Goal: Information Seeking & Learning: Learn about a topic

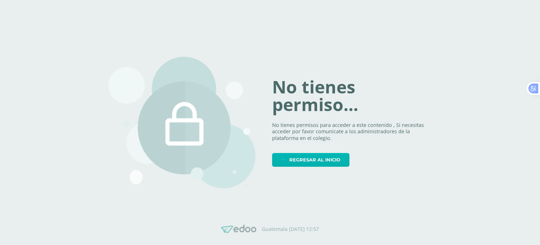
click at [306, 162] on span "Regresar al inicio" at bounding box center [315, 159] width 51 height 13
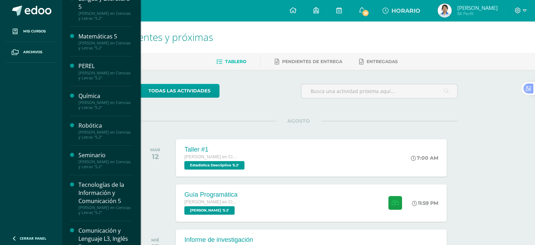
scroll to position [247, 0]
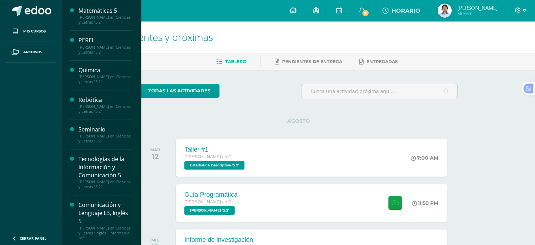
click at [98, 126] on div "Seminario" at bounding box center [104, 129] width 53 height 8
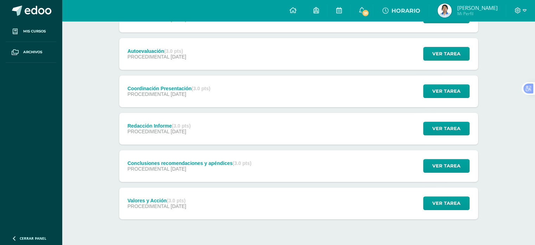
scroll to position [284, 0]
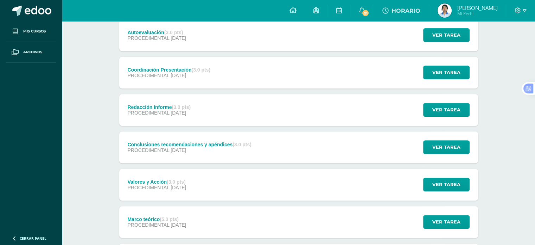
click at [164, 110] on span "PROCEDIMENTAL" at bounding box center [148, 113] width 42 height 6
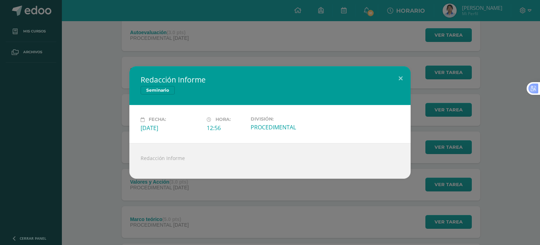
click at [246, 39] on div "Redacción Informe Seminario Fecha: Martes 29 de Julio Hora: 12:56 División: PRO…" at bounding box center [270, 122] width 540 height 245
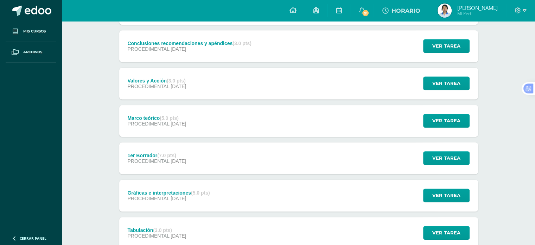
scroll to position [386, 0]
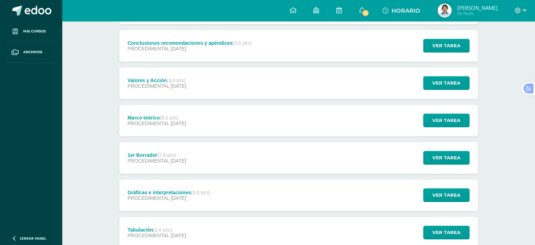
click at [164, 152] on strong "(7.0 pts)" at bounding box center [166, 155] width 19 height 6
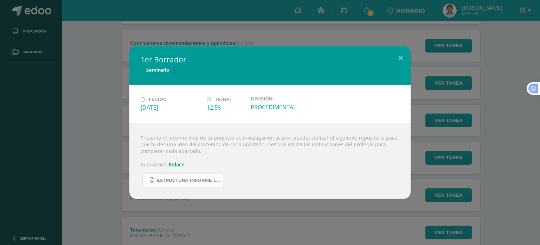
click at [169, 183] on span "Estructura informe La Salle 2025.docx" at bounding box center [188, 180] width 63 height 6
click at [120, 56] on div "1er Borrador Seminario Fecha: Martes 29 de Julio Hora: 12:56 División: PROCEDIM…" at bounding box center [270, 122] width 535 height 152
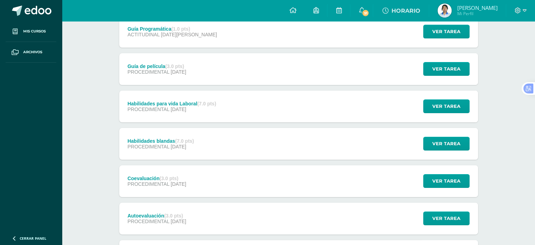
scroll to position [0, 0]
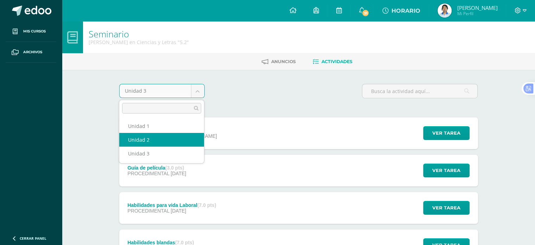
select select "Unidad 2"
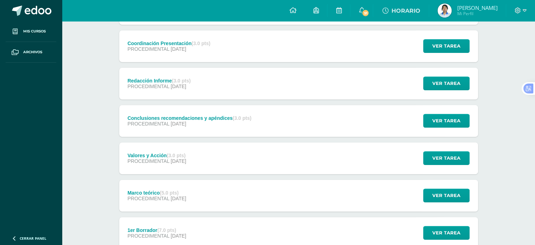
scroll to position [311, 0]
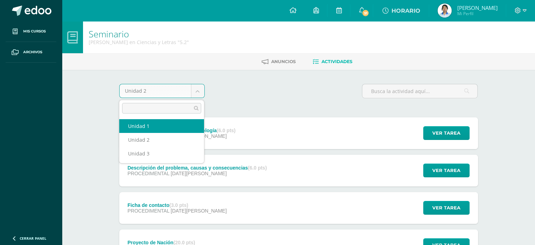
select select "Unidad 1"
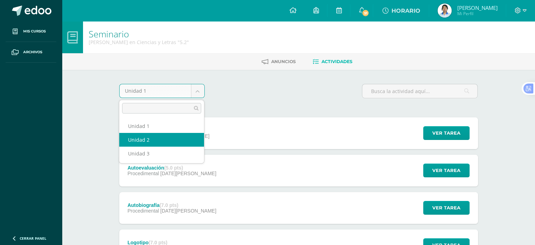
select select "Unidad 2"
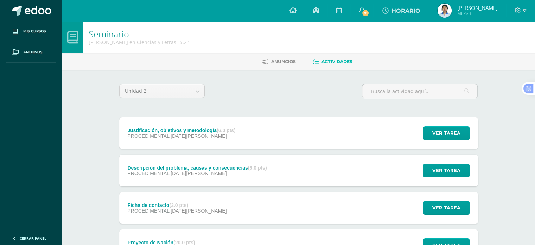
scroll to position [24, 0]
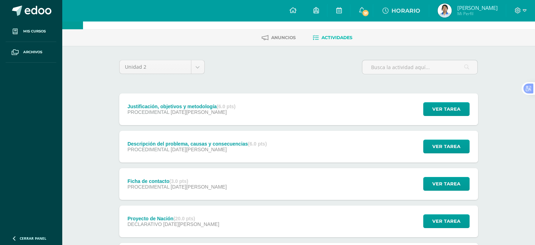
click at [166, 101] on div "Justificación, objetivos y metodología (6.0 pts) PROCEDIMENTAL [DATE][PERSON_NA…" at bounding box center [181, 109] width 125 height 32
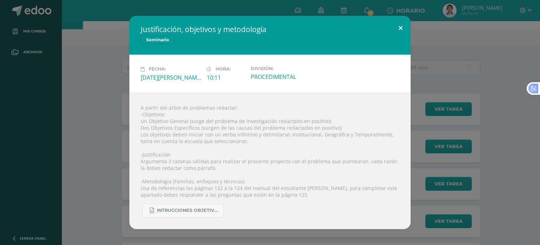
click at [402, 26] on button at bounding box center [401, 28] width 20 height 24
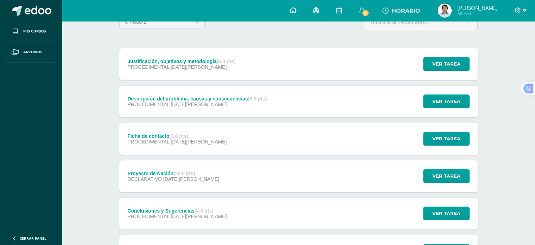
scroll to position [93, 0]
